Goal: Communication & Community: Answer question/provide support

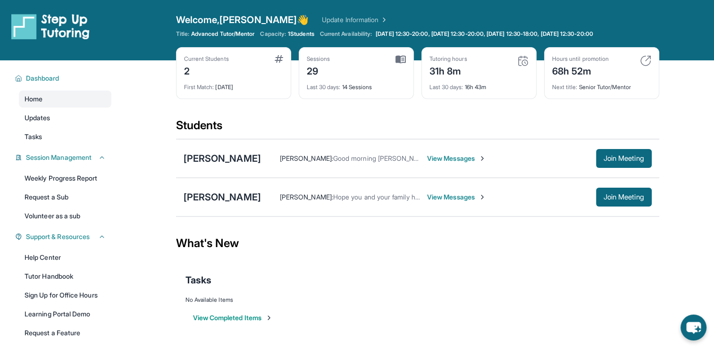
click at [435, 197] on span "View Messages" at bounding box center [456, 197] width 59 height 9
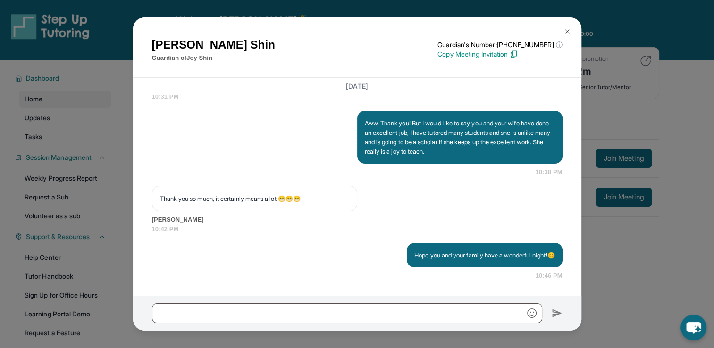
scroll to position [10851, 0]
drag, startPoint x: 362, startPoint y: 118, endPoint x: 413, endPoint y: 150, distance: 60.2
copy p "Good afternoon [PERSON_NAME], I’m writing to confirm our tutoring session sched…"
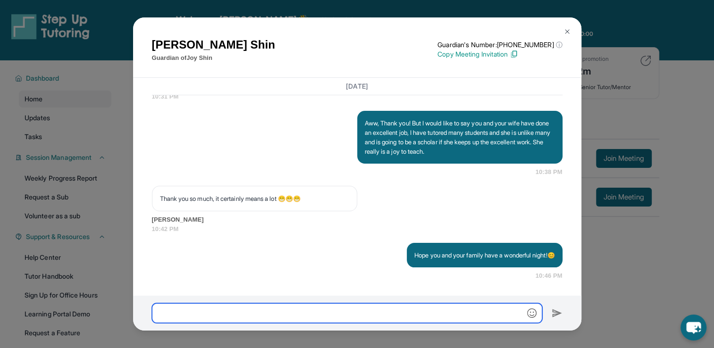
click at [300, 323] on input "text" at bounding box center [347, 313] width 390 height 20
paste input "**********"
type input "**********"
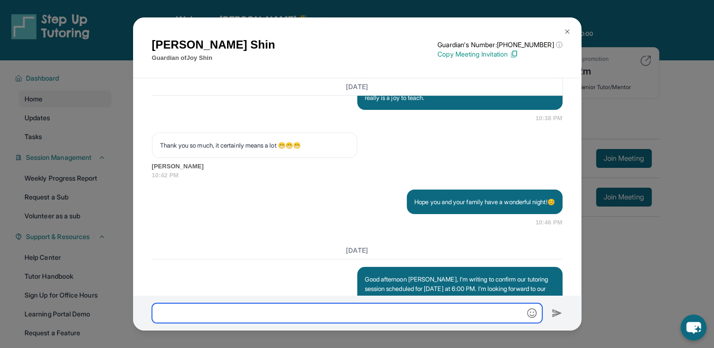
scroll to position [11375, 0]
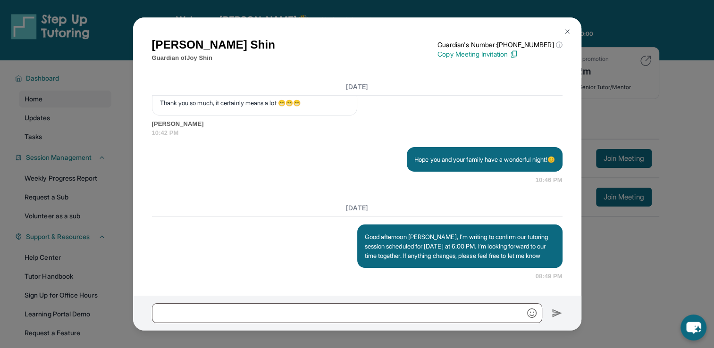
click at [570, 29] on img at bounding box center [567, 32] width 8 height 8
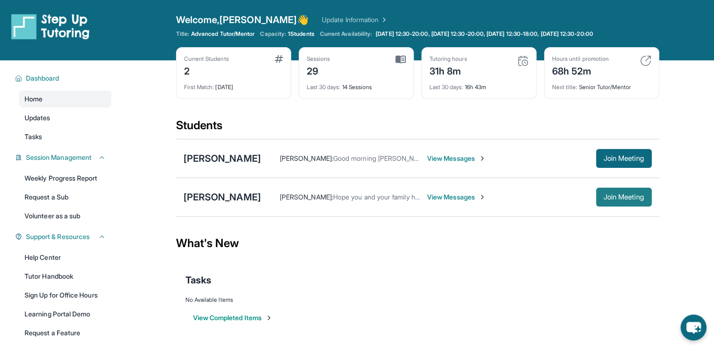
click at [615, 202] on button "Join Meeting" at bounding box center [624, 197] width 56 height 19
click at [75, 182] on link "Weekly Progress Report" at bounding box center [65, 178] width 92 height 17
